Goal: Task Accomplishment & Management: Manage account settings

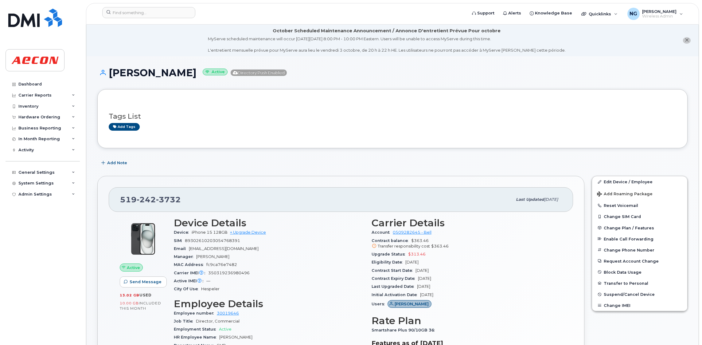
drag, startPoint x: 487, startPoint y: 127, endPoint x: 633, endPoint y: 35, distance: 173.0
click at [487, 127] on div "Add tags" at bounding box center [390, 127] width 563 height 8
click at [40, 83] on div "Dashboard" at bounding box center [29, 84] width 23 height 5
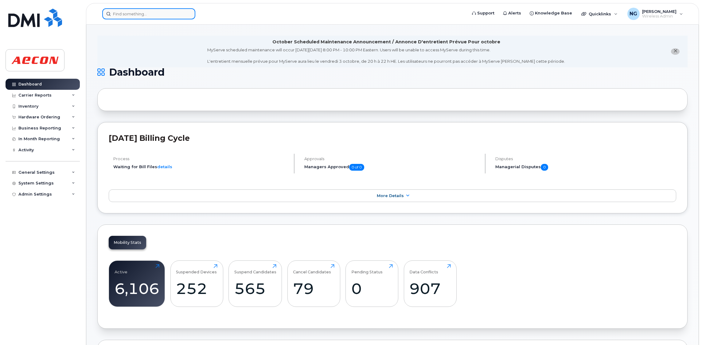
click at [124, 13] on input at bounding box center [148, 13] width 93 height 11
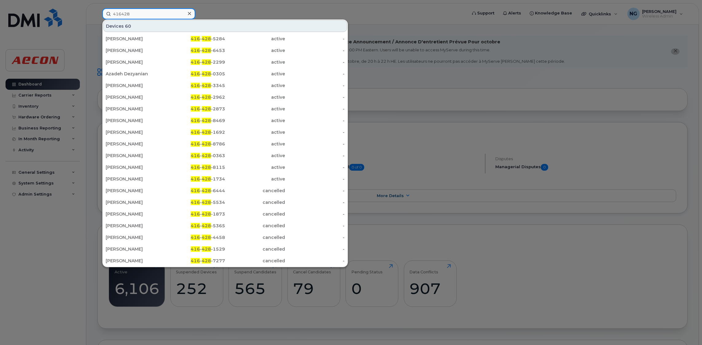
click at [131, 9] on input "416428" at bounding box center [148, 13] width 93 height 11
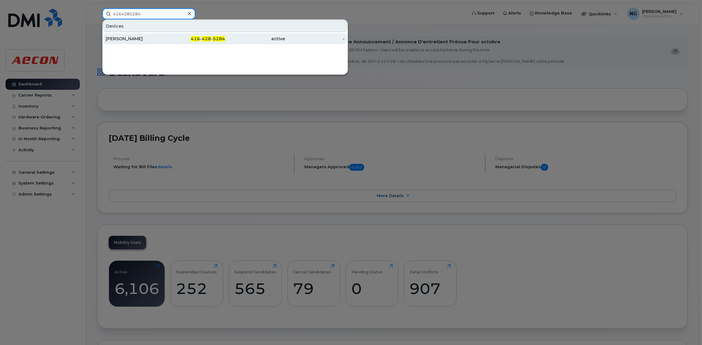
type input "4164285284"
click at [187, 39] on div "416 - 428 - 5284" at bounding box center [196, 39] width 60 height 6
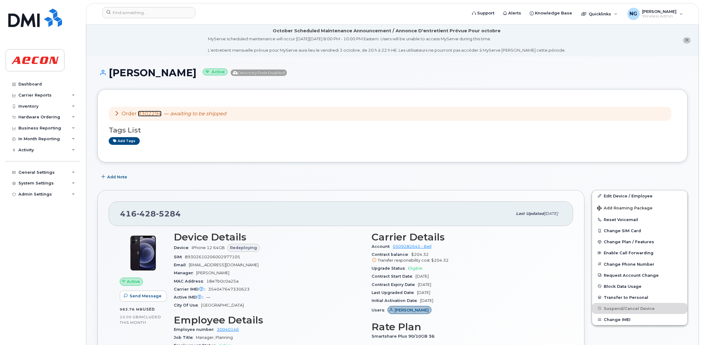
click at [151, 113] on link "#302294" at bounding box center [150, 114] width 24 height 6
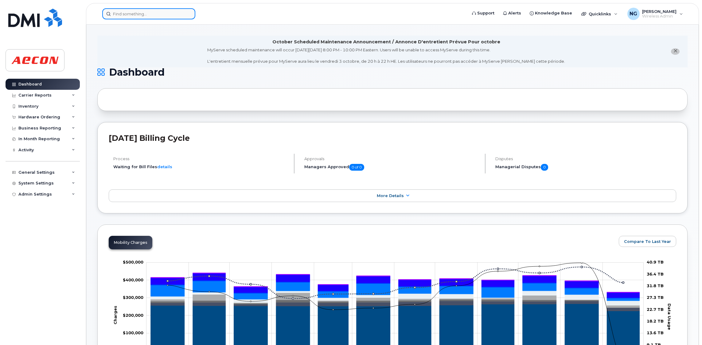
click at [129, 15] on input at bounding box center [148, 13] width 93 height 11
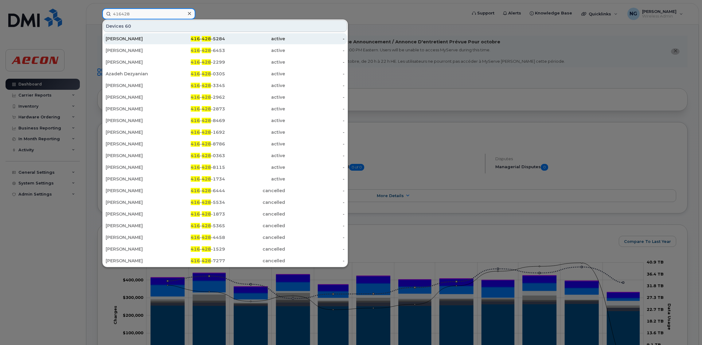
type input "416428"
click at [202, 40] on div "416 - 428 -5284" at bounding box center [196, 39] width 60 height 6
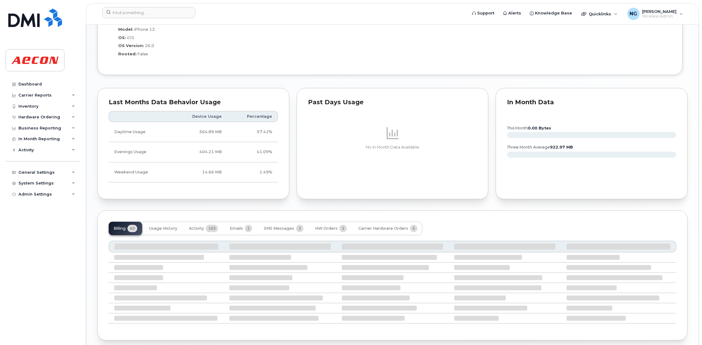
scroll to position [560, 0]
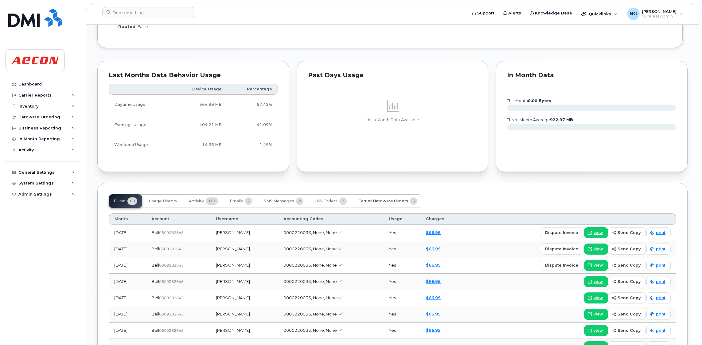
click at [388, 201] on span "Carrier Hardware Orders" at bounding box center [384, 200] width 50 height 5
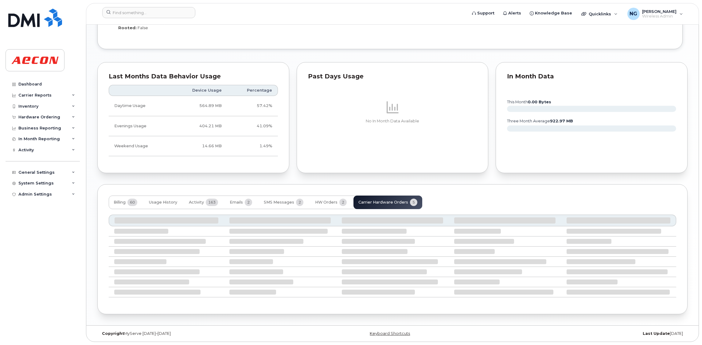
scroll to position [543, 0]
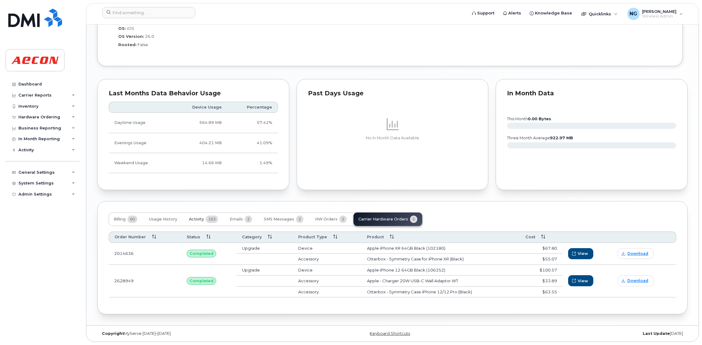
click at [198, 220] on span "Activity" at bounding box center [196, 219] width 15 height 5
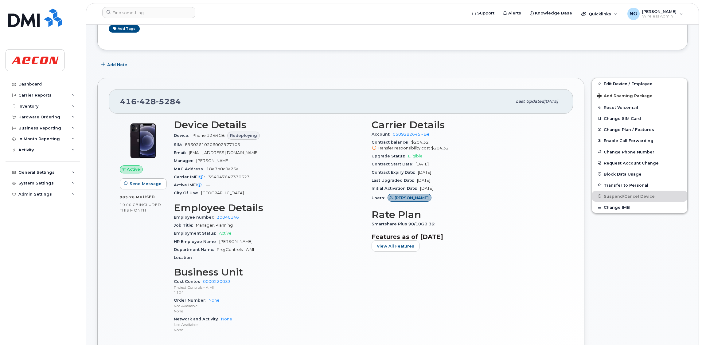
scroll to position [0, 0]
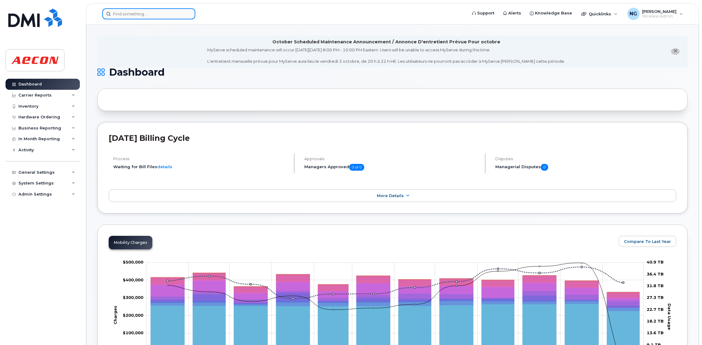
click at [134, 13] on input at bounding box center [148, 13] width 93 height 11
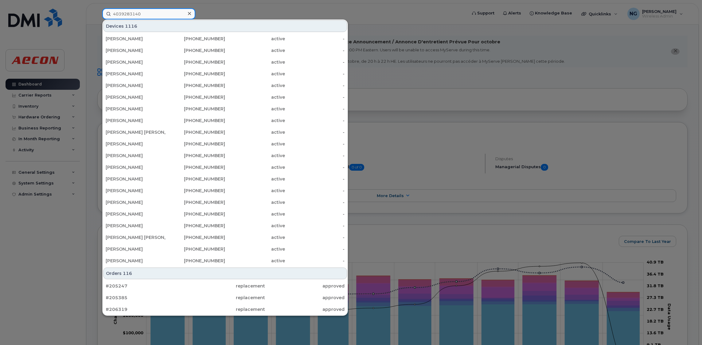
type input "4039283140"
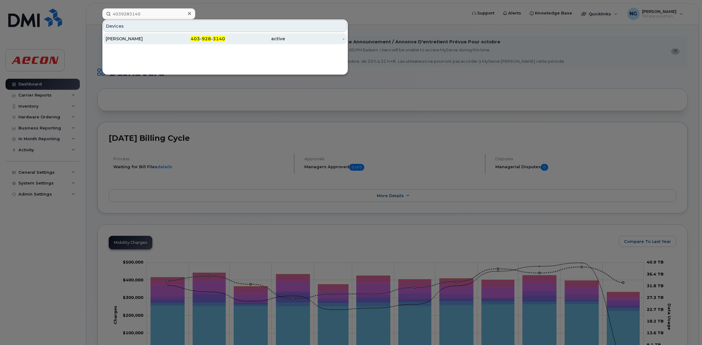
click at [215, 42] on div "403 - 928 - 3140" at bounding box center [196, 38] width 60 height 11
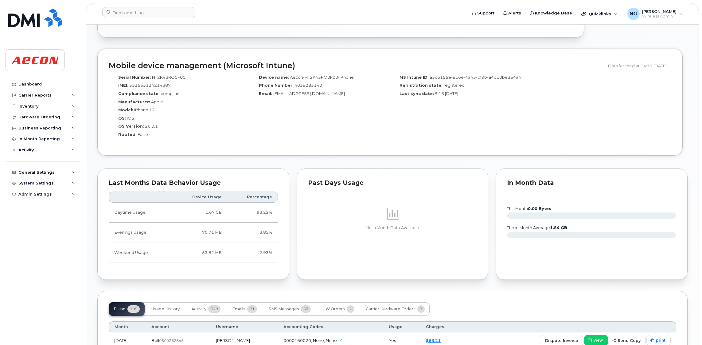
scroll to position [389, 0]
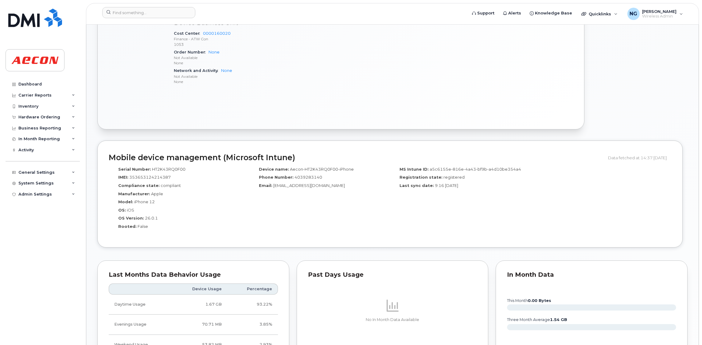
click at [338, 64] on p "None" at bounding box center [269, 62] width 190 height 5
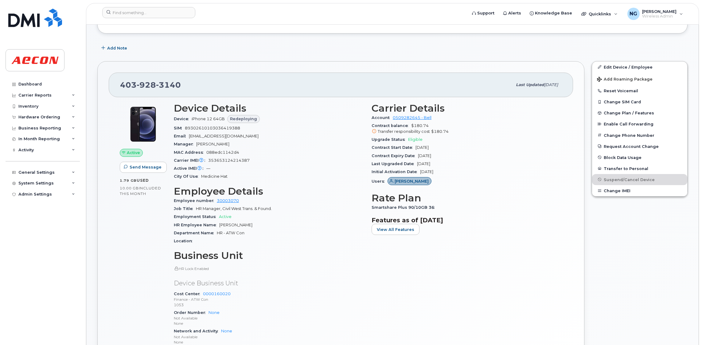
scroll to position [0, 0]
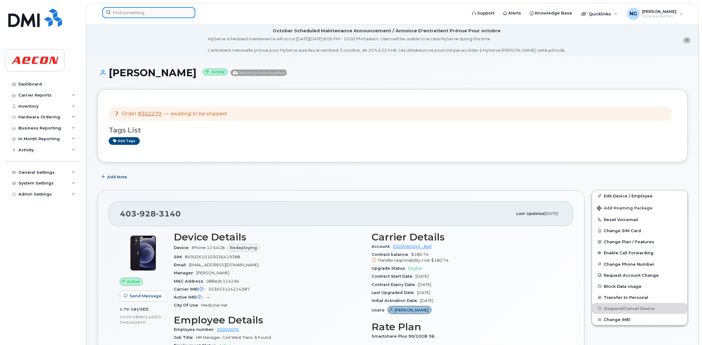
click at [167, 11] on input at bounding box center [148, 12] width 93 height 11
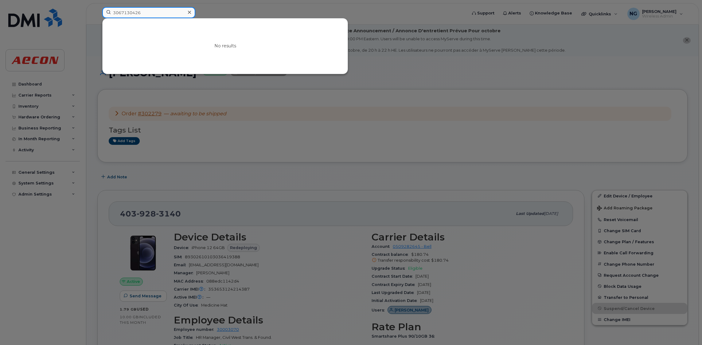
click at [168, 13] on input "3067130426" at bounding box center [148, 12] width 93 height 11
drag, startPoint x: 151, startPoint y: 12, endPoint x: 74, endPoint y: 4, distance: 76.9
click at [97, 7] on div "3067130426 No results" at bounding box center [282, 14] width 371 height 14
type input "3067130426"
click at [190, 13] on icon at bounding box center [189, 12] width 3 height 3
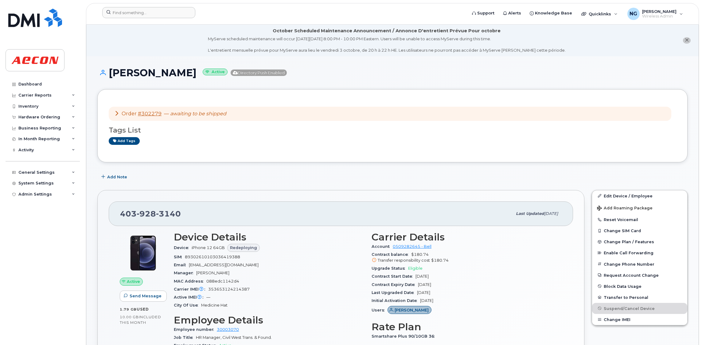
click at [355, 154] on div "Order #302279 — awaiting to be shipped Tags List Add tags" at bounding box center [392, 125] width 591 height 73
click at [149, 12] on input at bounding box center [148, 12] width 93 height 11
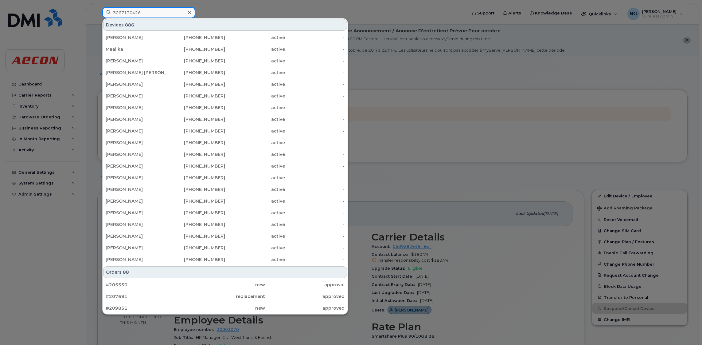
type input "3067130426"
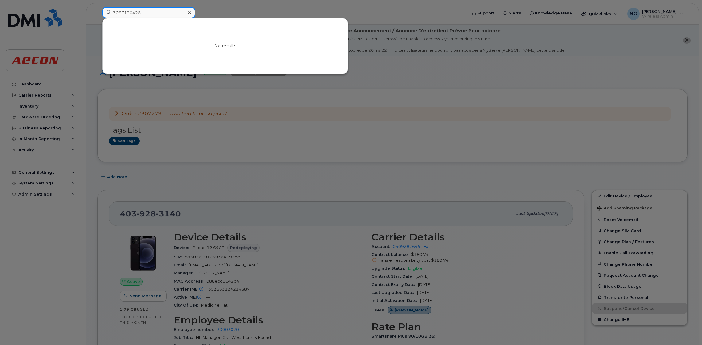
click at [163, 15] on input "3067130426" at bounding box center [148, 12] width 93 height 11
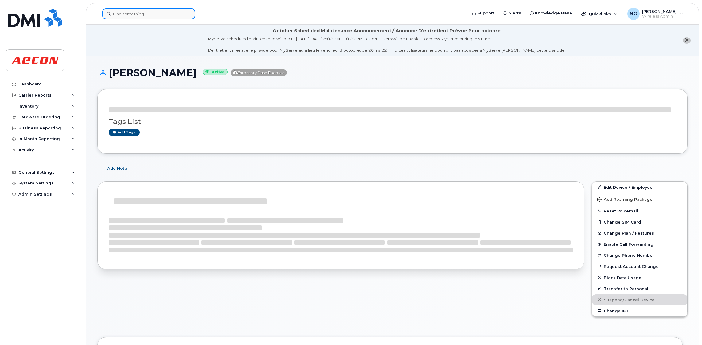
click at [148, 13] on input at bounding box center [148, 13] width 93 height 11
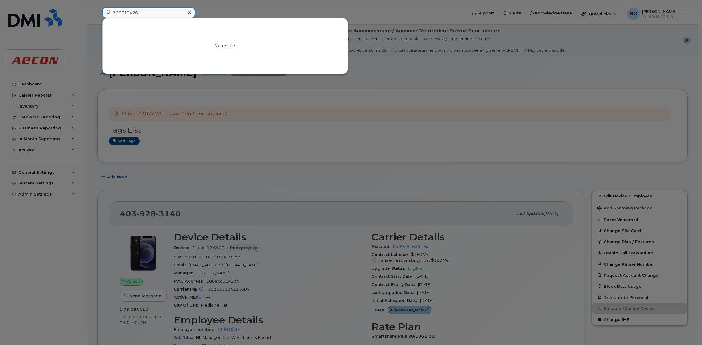
click at [145, 11] on input "306713426" at bounding box center [148, 12] width 93 height 11
click at [162, 14] on input "3067130426" at bounding box center [148, 12] width 93 height 11
click at [169, 14] on input "3067130426" at bounding box center [148, 12] width 93 height 11
click at [267, 90] on div at bounding box center [351, 172] width 702 height 345
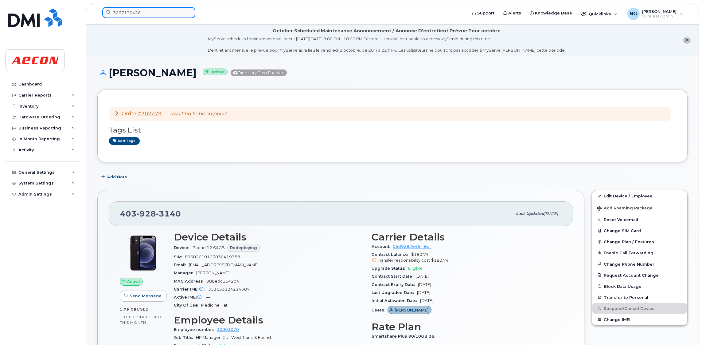
click at [157, 16] on input "3067130426" at bounding box center [148, 12] width 93 height 11
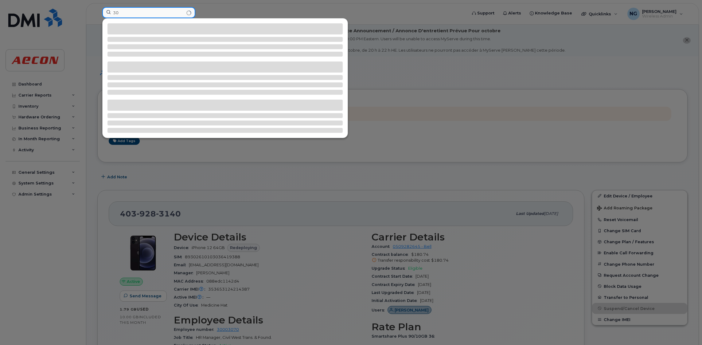
type input "3"
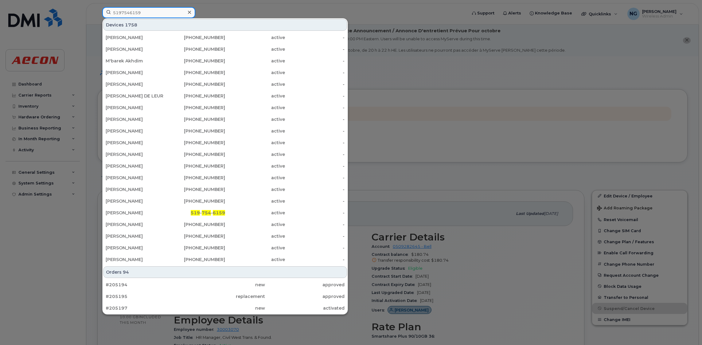
type input "5197546159"
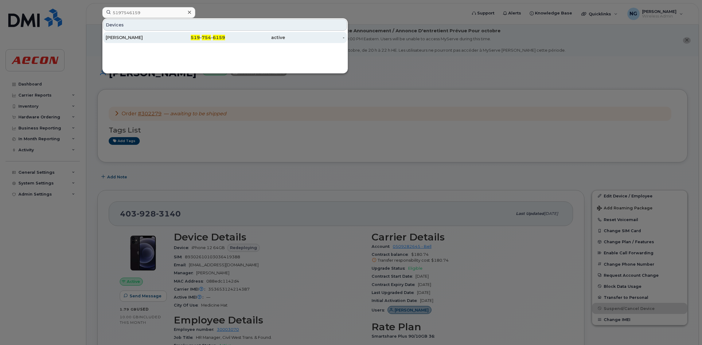
click at [197, 39] on span "519" at bounding box center [195, 38] width 9 height 6
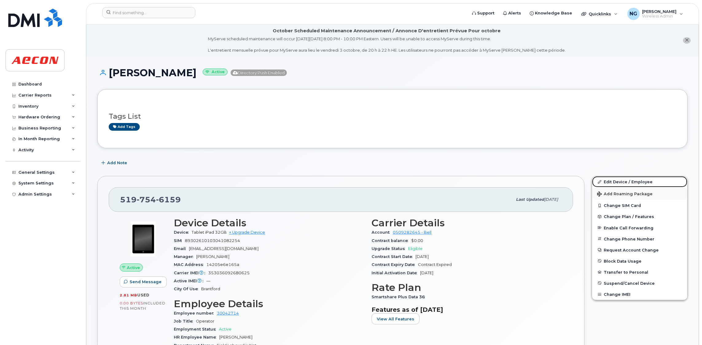
drag, startPoint x: 643, startPoint y: 181, endPoint x: 606, endPoint y: 187, distance: 37.8
click at [643, 181] on link "Edit Device / Employee" at bounding box center [639, 181] width 95 height 11
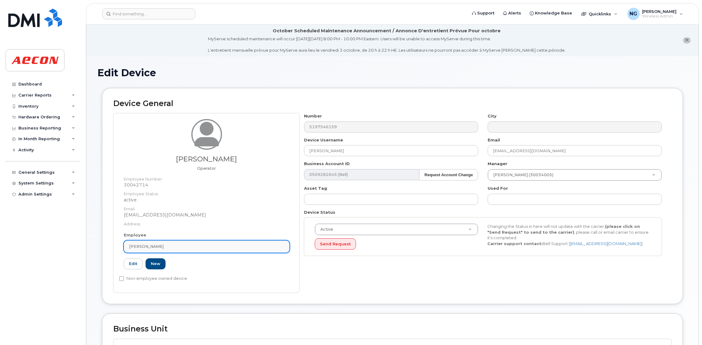
click at [196, 245] on div "[PERSON_NAME]" at bounding box center [206, 246] width 155 height 6
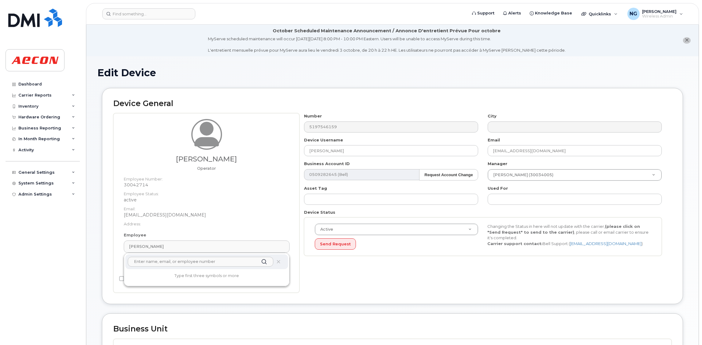
click at [183, 264] on input "text" at bounding box center [201, 262] width 146 height 10
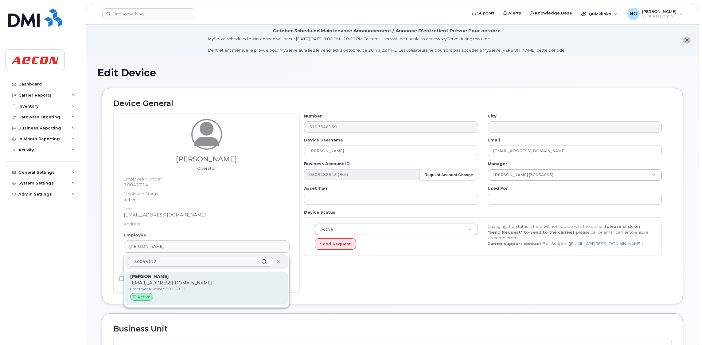
type input "30056112"
click at [236, 278] on p "[PERSON_NAME]" at bounding box center [206, 276] width 153 height 6
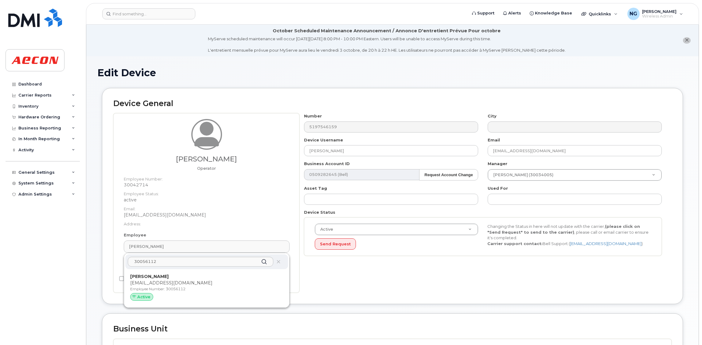
type input "30056112"
type input "[PERSON_NAME]"
type input "[EMAIL_ADDRESS][DOMAIN_NAME]"
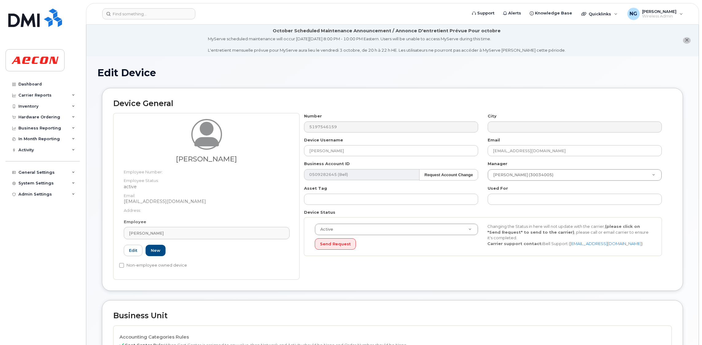
scroll to position [184, 0]
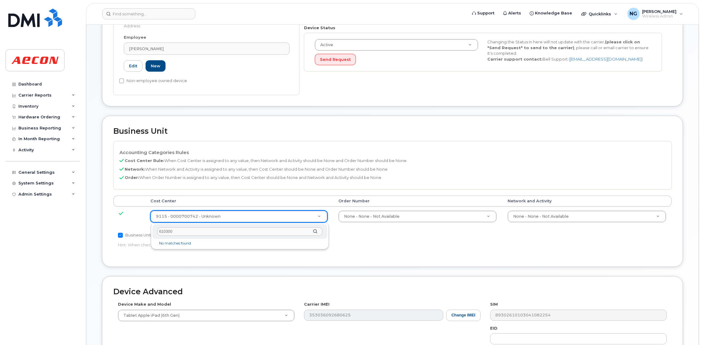
type input "610300"
drag, startPoint x: 188, startPoint y: 226, endPoint x: 141, endPoint y: 228, distance: 47.0
click at [141, 228] on body "Support Alerts Knowledge Base Quicklinks Suspend / Cancel Device Change SIM Car…" at bounding box center [351, 137] width 702 height 643
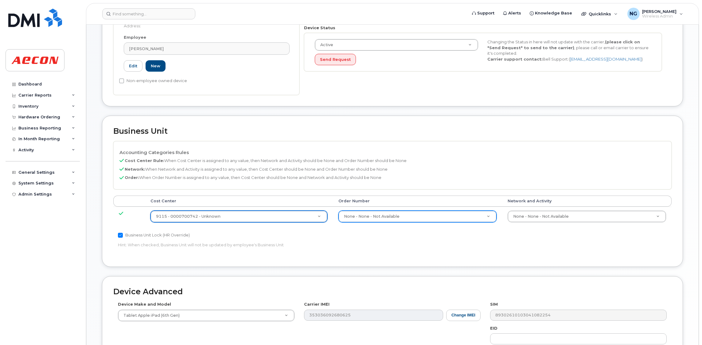
type input "6"
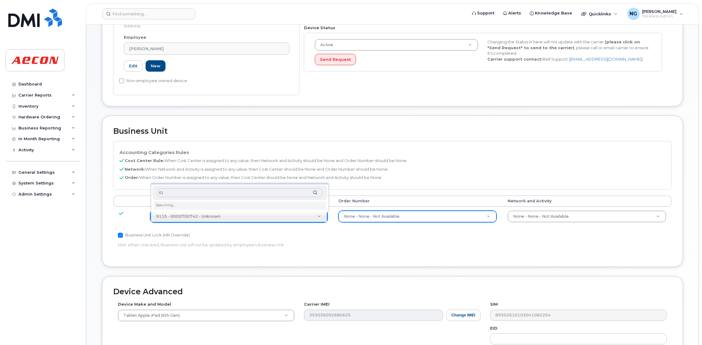
type input "6"
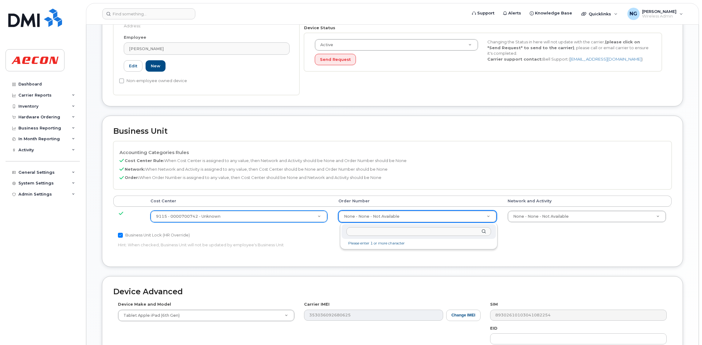
click at [400, 230] on input "text" at bounding box center [419, 231] width 145 height 9
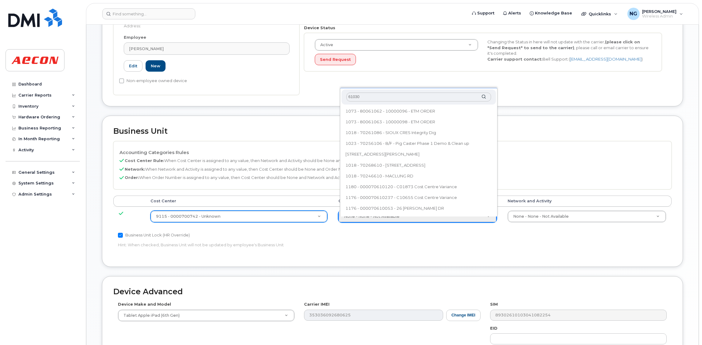
type input "610300"
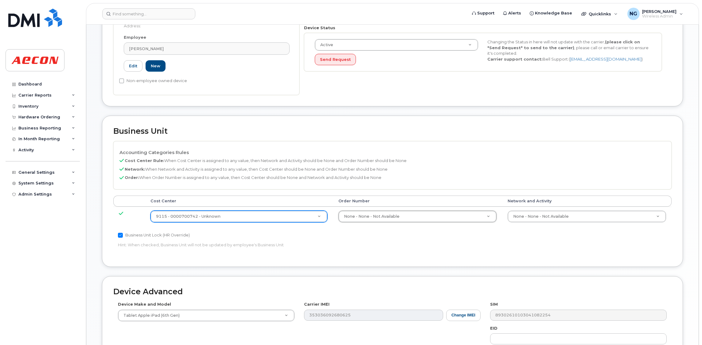
click at [248, 233] on div "Business Unit Lock (HR Override)" at bounding box center [299, 234] width 363 height 7
click at [210, 229] on input "text" at bounding box center [240, 231] width 166 height 9
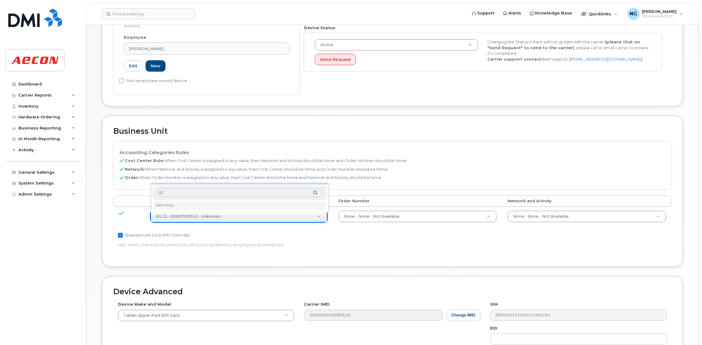
type input "6"
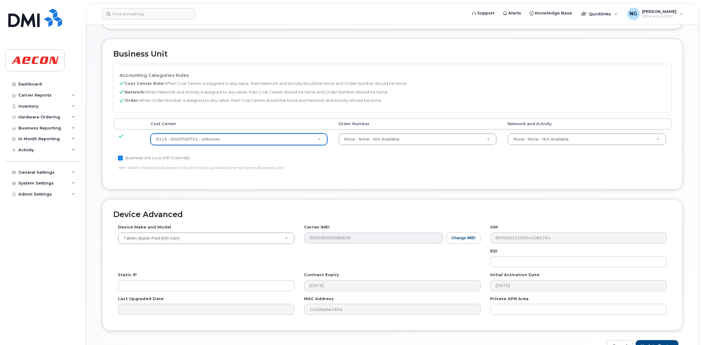
scroll to position [300, 0]
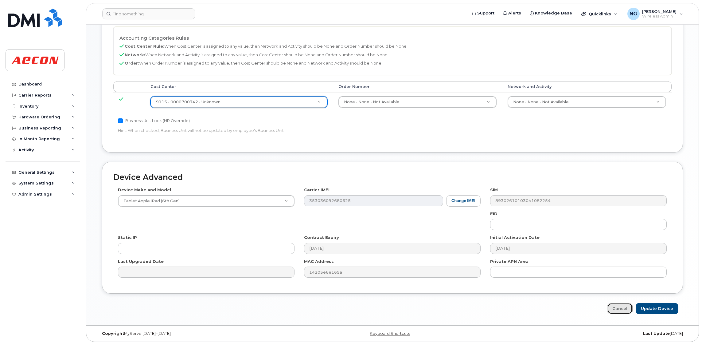
click at [623, 309] on link "Cancel" at bounding box center [620, 308] width 26 height 11
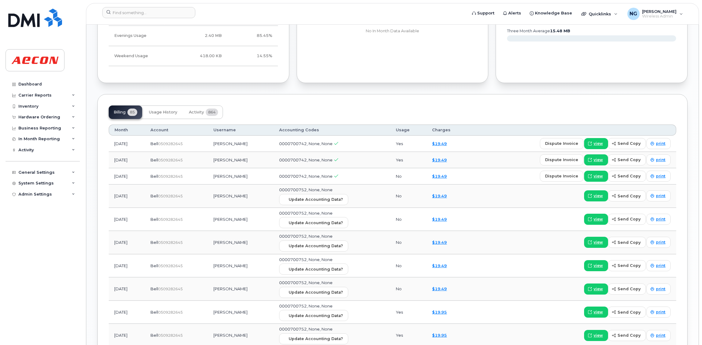
scroll to position [479, 0]
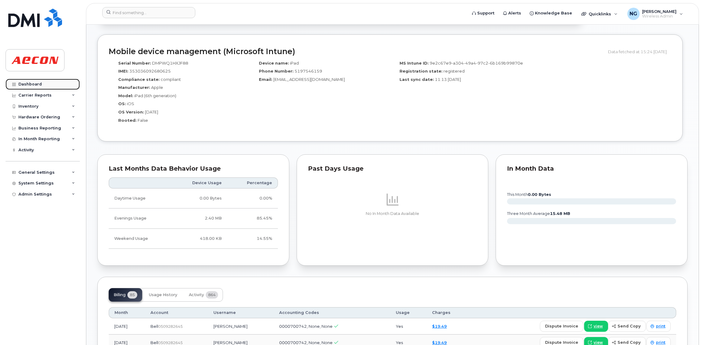
click at [34, 86] on div "Dashboard" at bounding box center [29, 84] width 23 height 5
click at [37, 96] on div "Carrier Reports" at bounding box center [34, 95] width 33 height 5
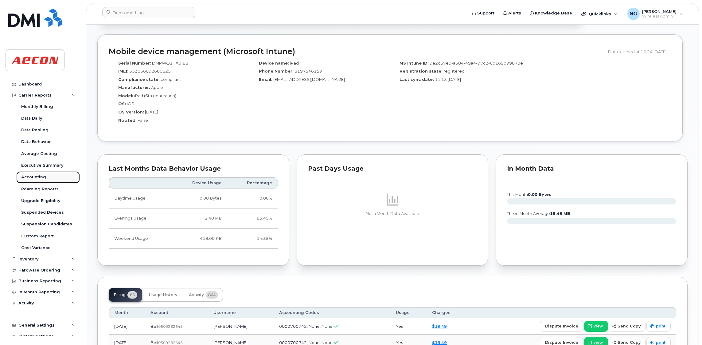
click at [37, 178] on div "Accounting" at bounding box center [33, 177] width 25 height 6
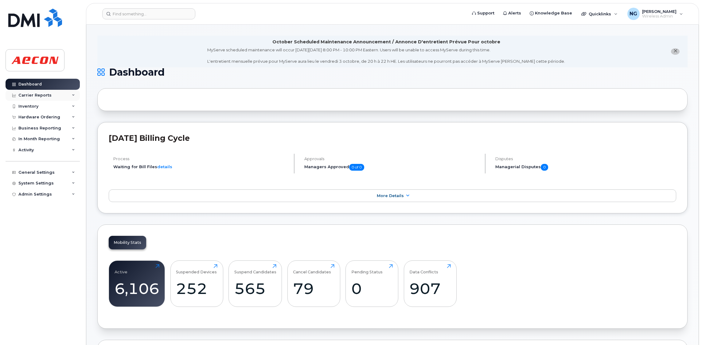
click at [47, 96] on div "Carrier Reports" at bounding box center [34, 95] width 33 height 5
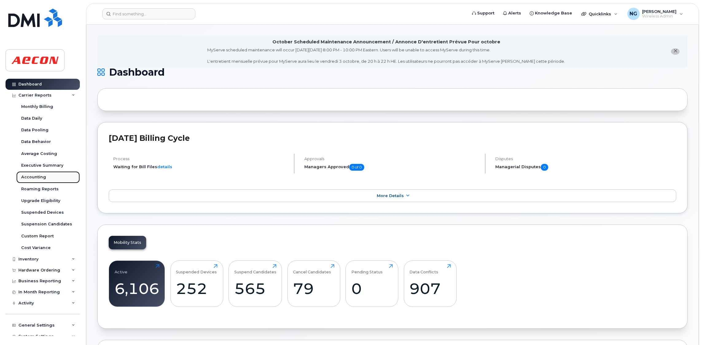
click at [39, 177] on div "Accounting" at bounding box center [33, 177] width 25 height 6
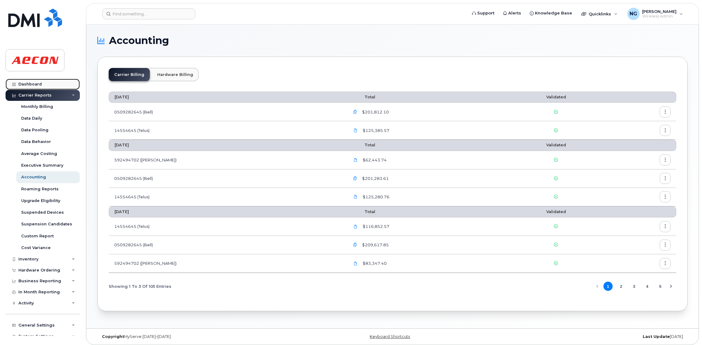
click at [35, 86] on div "Dashboard" at bounding box center [29, 84] width 23 height 5
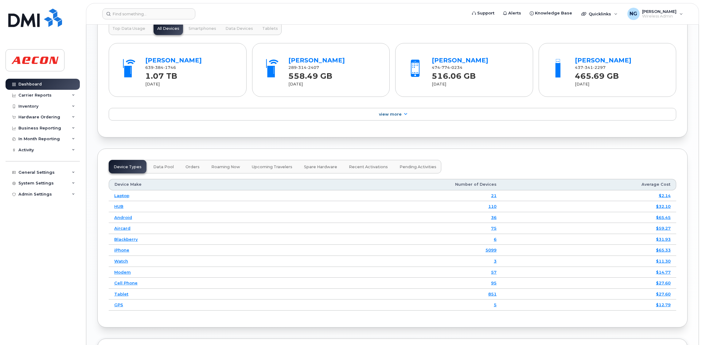
scroll to position [507, 0]
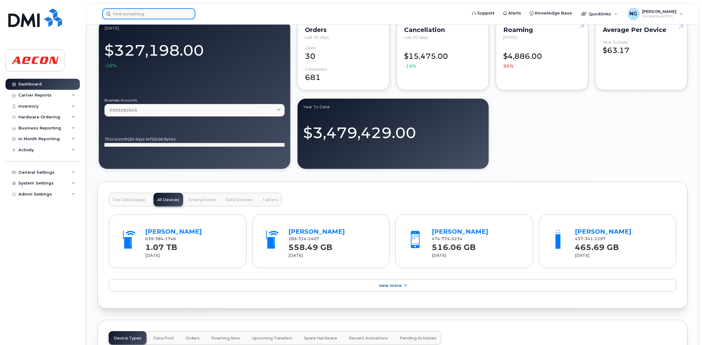
click at [154, 14] on input at bounding box center [148, 13] width 93 height 11
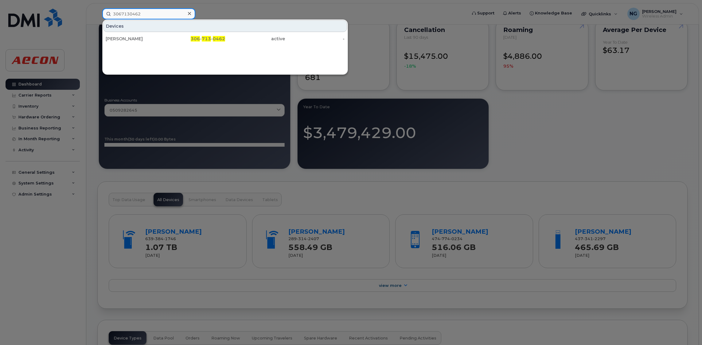
type input "3067130462"
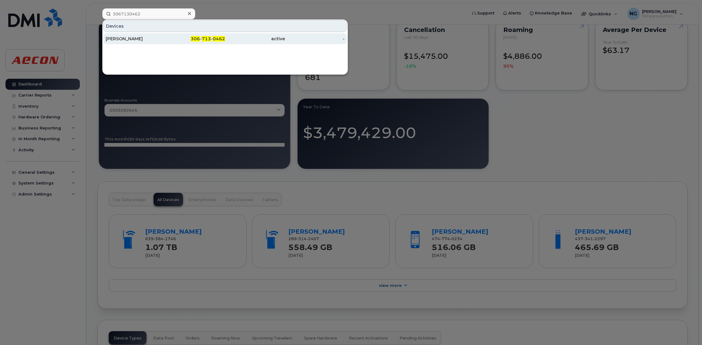
click at [212, 40] on div "306 - 713 - 0462" at bounding box center [196, 39] width 60 height 6
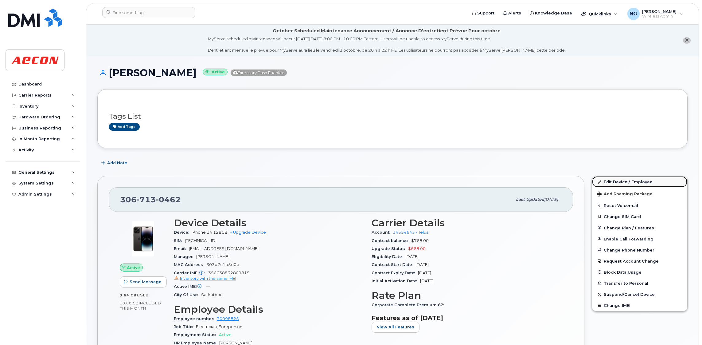
click at [629, 182] on link "Edit Device / Employee" at bounding box center [639, 181] width 95 height 11
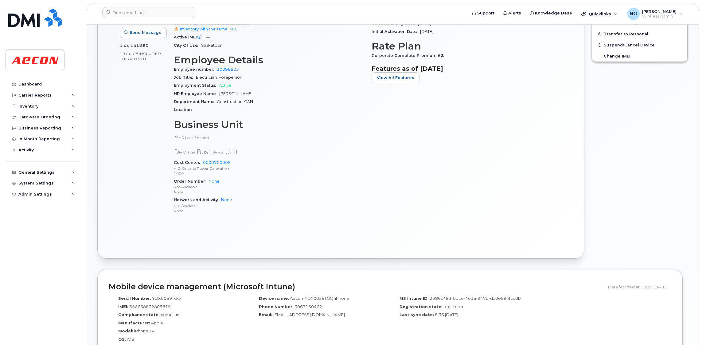
scroll to position [369, 0]
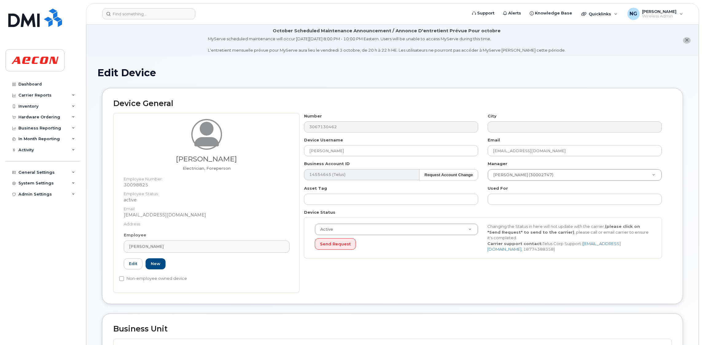
scroll to position [261, 0]
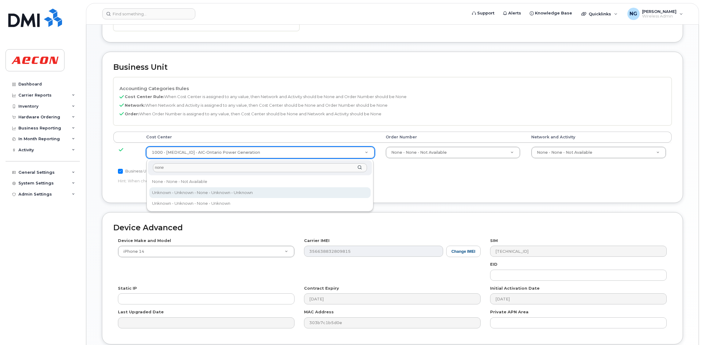
type input "none"
type input "289660"
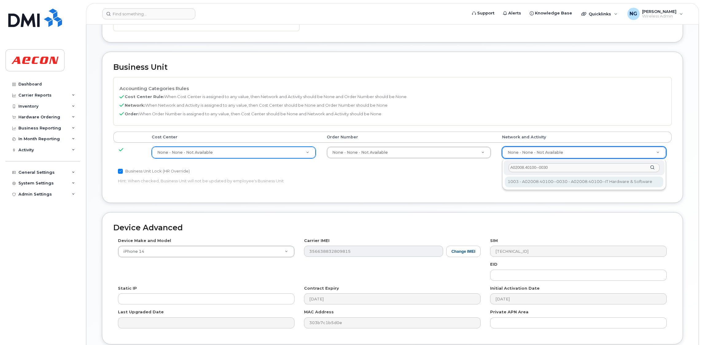
type input "A02008.40100--0030"
type input "29321587"
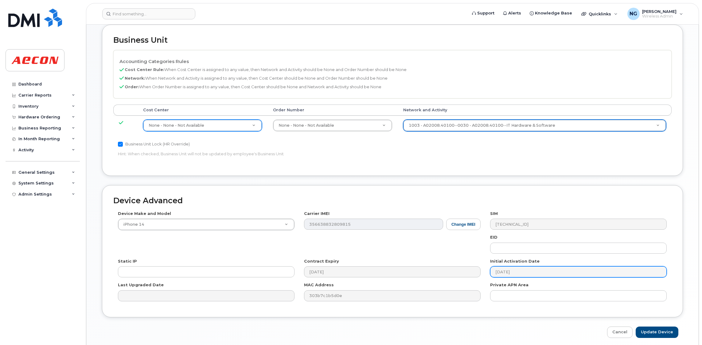
scroll to position [313, 0]
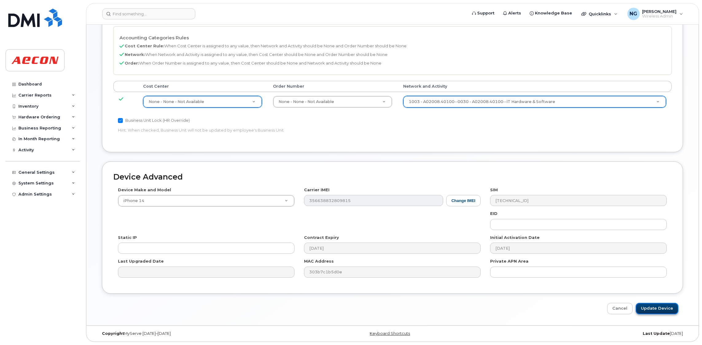
click at [659, 305] on input "Update Device" at bounding box center [657, 308] width 43 height 11
type input "Saving..."
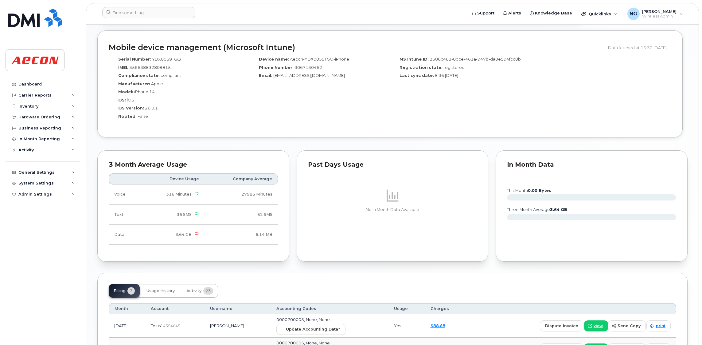
scroll to position [576, 0]
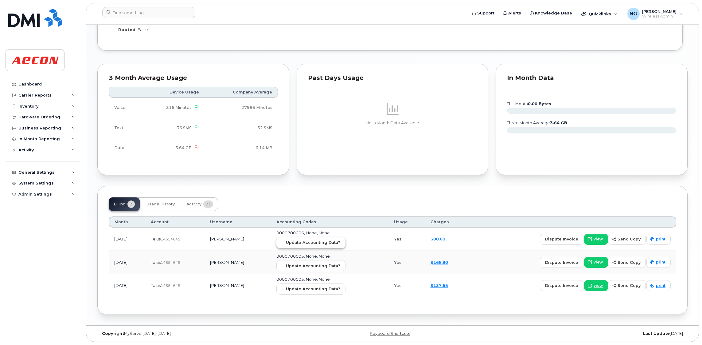
click at [314, 240] on span "Update Accounting Data?" at bounding box center [313, 242] width 54 height 6
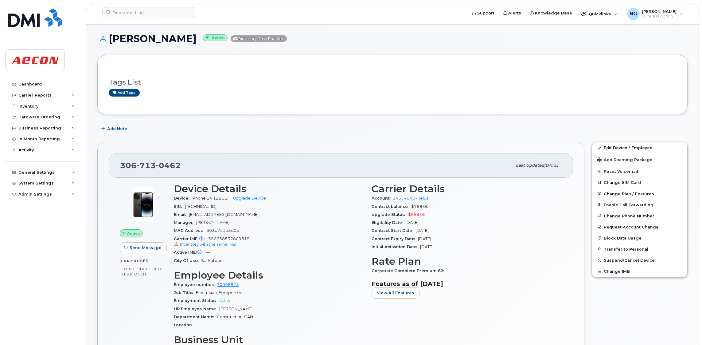
scroll to position [0, 0]
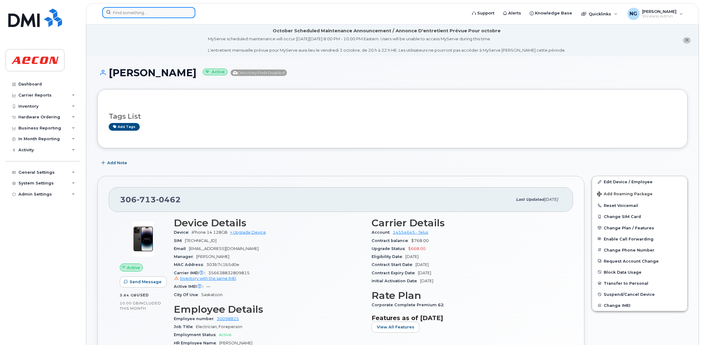
click at [137, 10] on input at bounding box center [148, 12] width 93 height 11
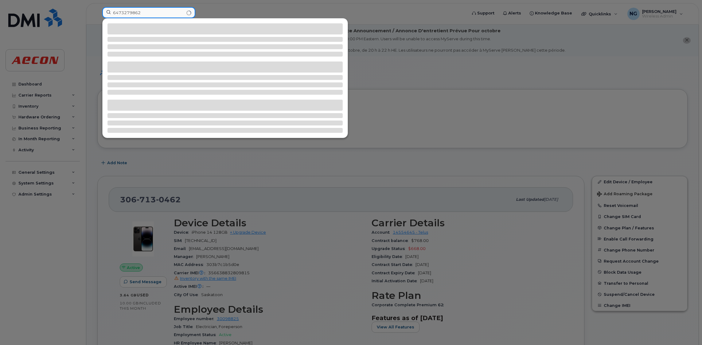
type input "6473279862"
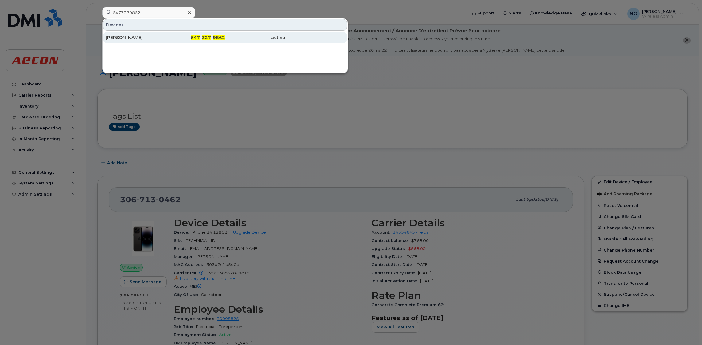
click at [211, 36] on span "327" at bounding box center [206, 38] width 9 height 6
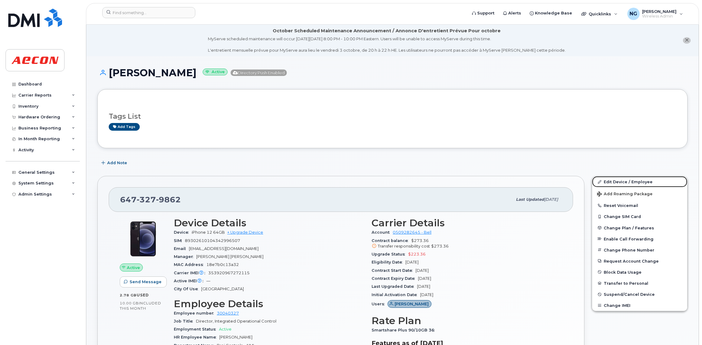
drag, startPoint x: 629, startPoint y: 180, endPoint x: 561, endPoint y: 181, distance: 67.6
click at [629, 180] on link "Edit Device / Employee" at bounding box center [639, 181] width 95 height 11
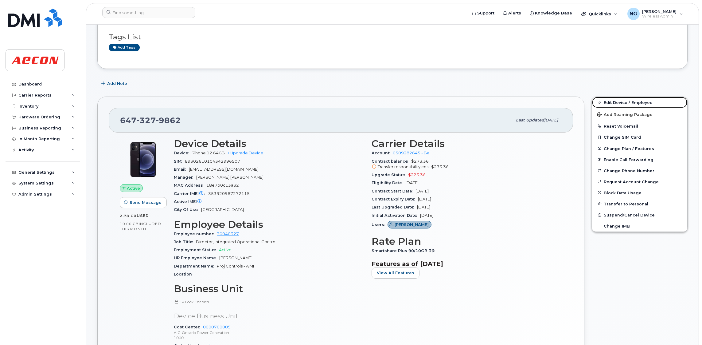
scroll to position [230, 0]
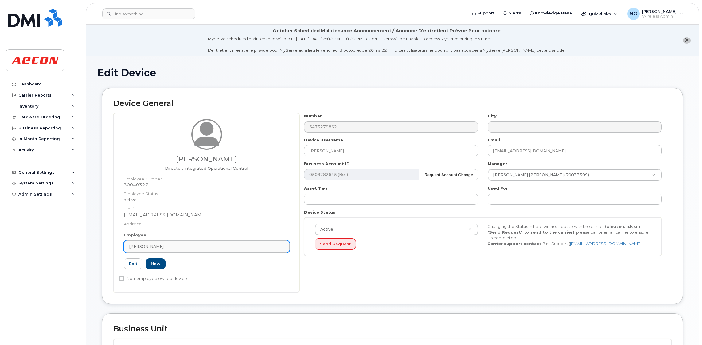
click at [206, 246] on div "[PERSON_NAME]" at bounding box center [206, 246] width 155 height 6
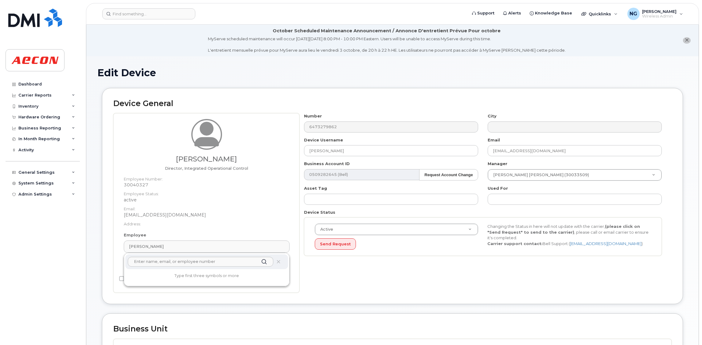
click at [227, 212] on dd "[EMAIL_ADDRESS][DOMAIN_NAME]" at bounding box center [207, 215] width 166 height 6
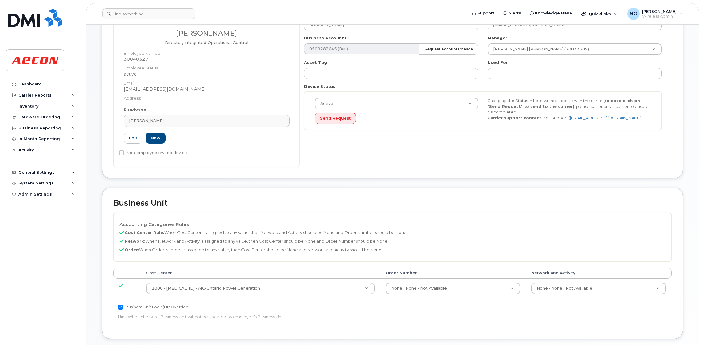
scroll to position [230, 0]
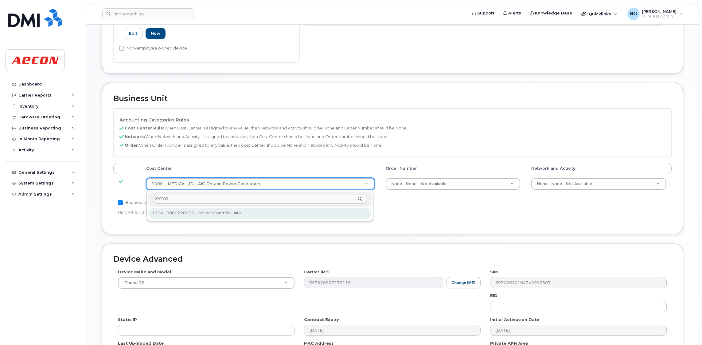
type input "220033"
type input "283811"
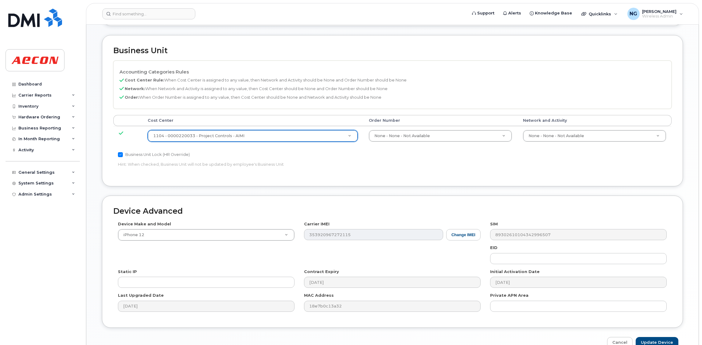
scroll to position [313, 0]
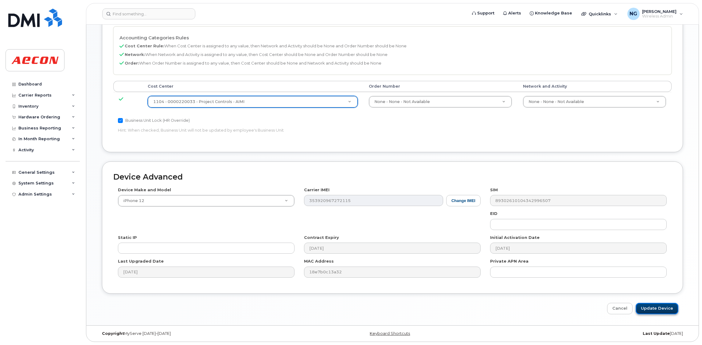
click at [662, 306] on input "Update Device" at bounding box center [657, 308] width 43 height 11
type input "Saving..."
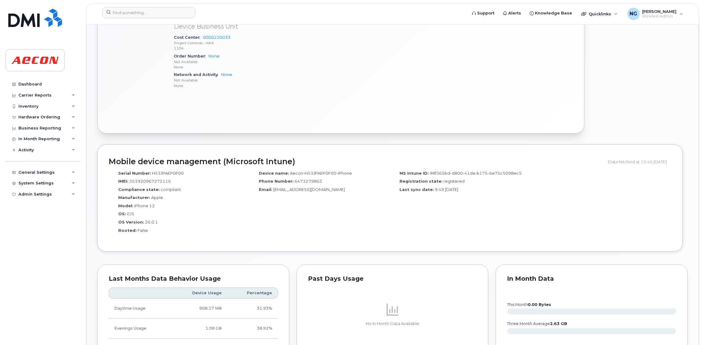
scroll to position [553, 0]
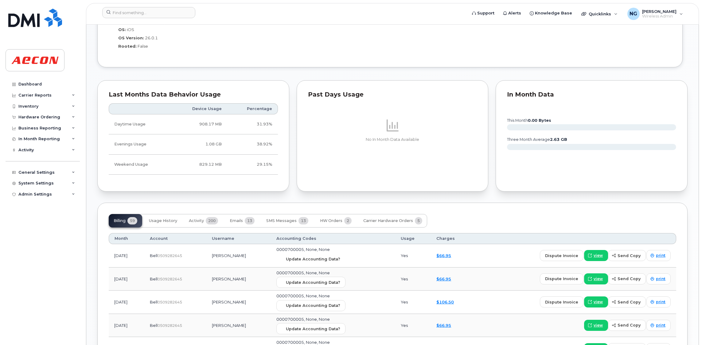
click at [334, 259] on span "Update Accounting Data?" at bounding box center [313, 259] width 54 height 6
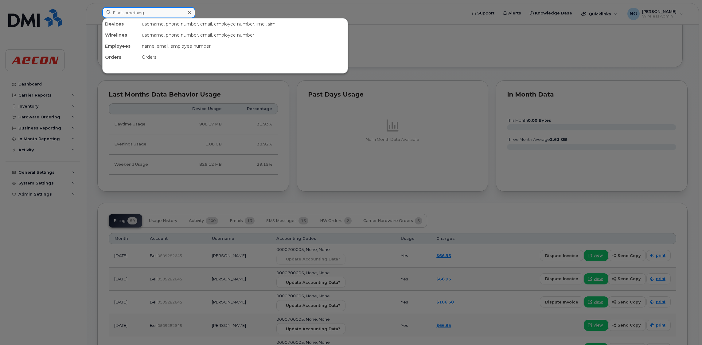
click at [171, 14] on input at bounding box center [148, 12] width 93 height 11
click at [493, 48] on div at bounding box center [351, 172] width 702 height 345
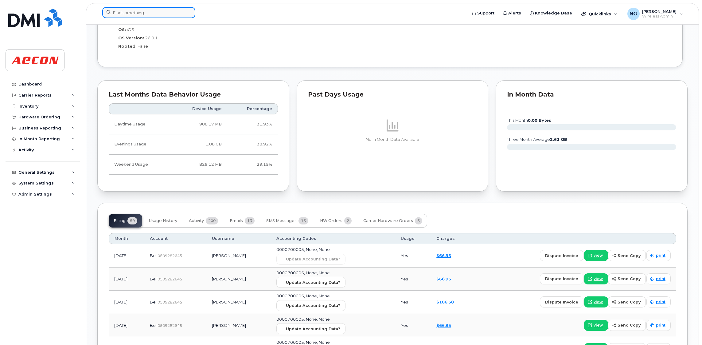
click at [160, 14] on input at bounding box center [148, 12] width 93 height 11
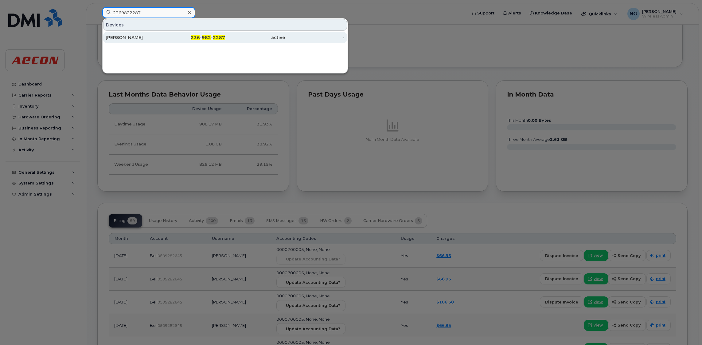
type input "2369822287"
click at [210, 36] on span "982" at bounding box center [206, 38] width 9 height 6
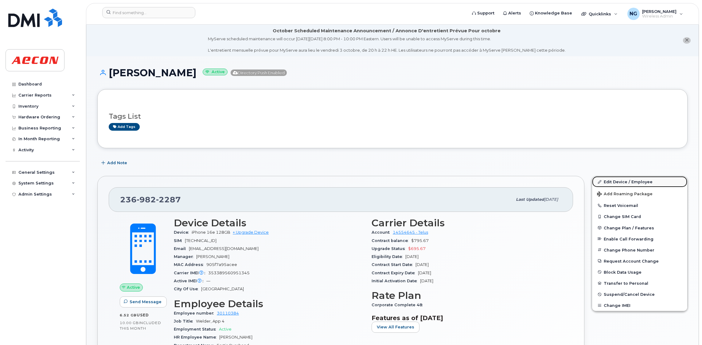
click at [616, 182] on link "Edit Device / Employee" at bounding box center [639, 181] width 95 height 11
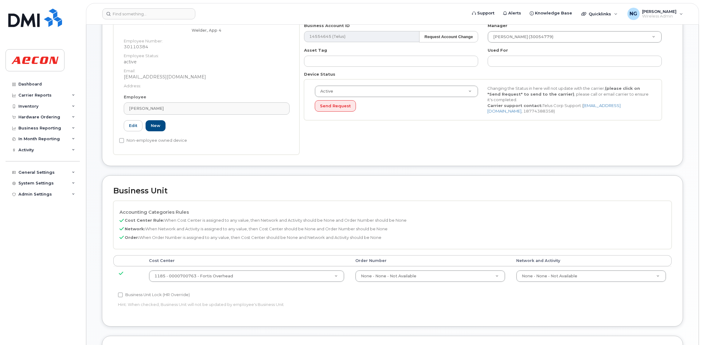
scroll to position [230, 0]
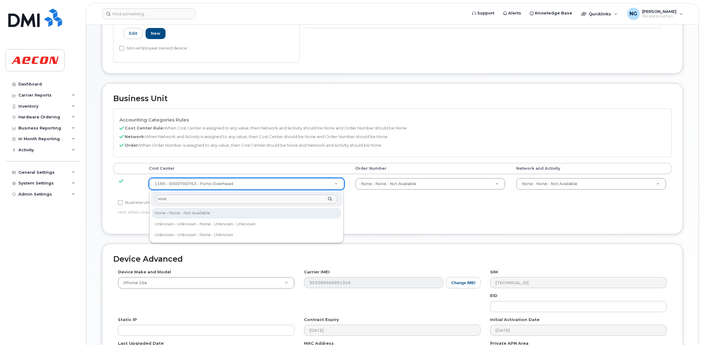
type input "none"
type input "289660"
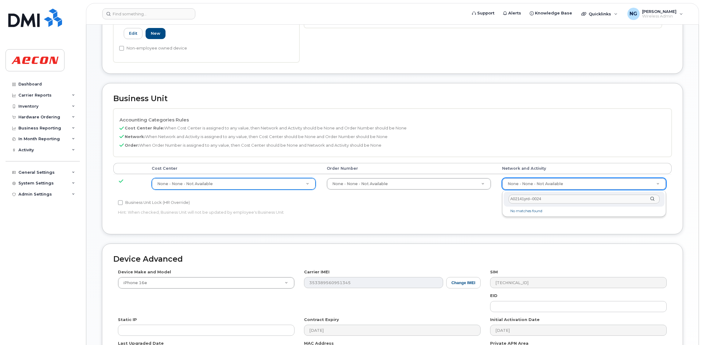
click at [552, 200] on input "A02141yrd--0024" at bounding box center [584, 198] width 151 height 9
type input "A02141yrd--0024"
